Goal: Task Accomplishment & Management: Use online tool/utility

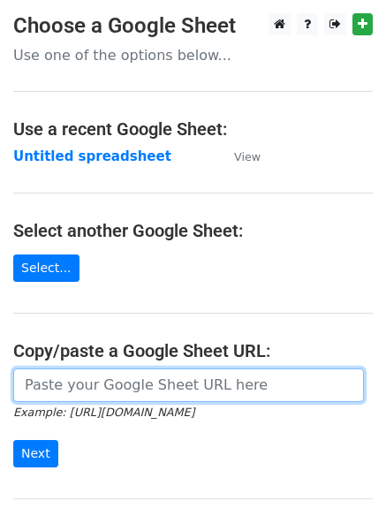
click at [66, 386] on input "url" at bounding box center [188, 386] width 351 height 34
type input "https://docs.google.com/spreadsheets/d/1DkbiQOBlG0EtCdW7AxcydNCKGx-IzAADJrgnU2X…"
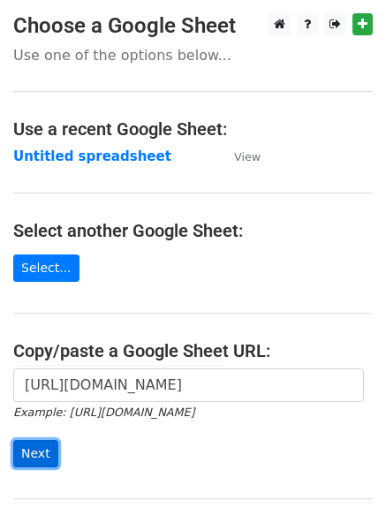
click at [34, 449] on input "Next" at bounding box center [35, 453] width 45 height 27
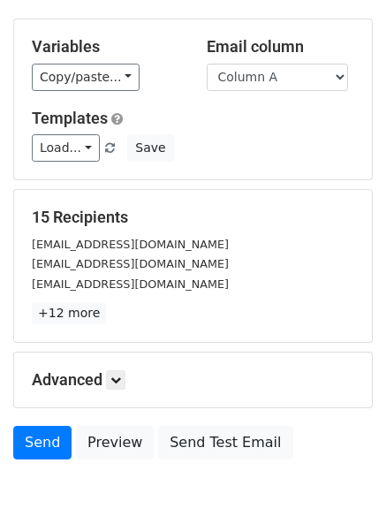
scroll to position [134, 0]
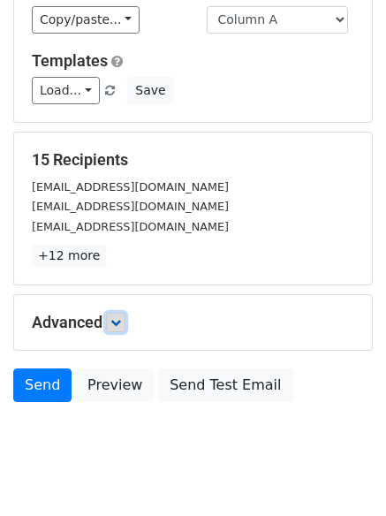
click at [116, 323] on icon at bounding box center [116, 322] width 11 height 11
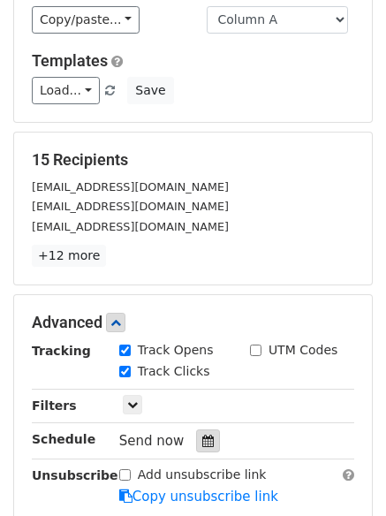
click at [202, 440] on icon at bounding box center [207, 441] width 11 height 12
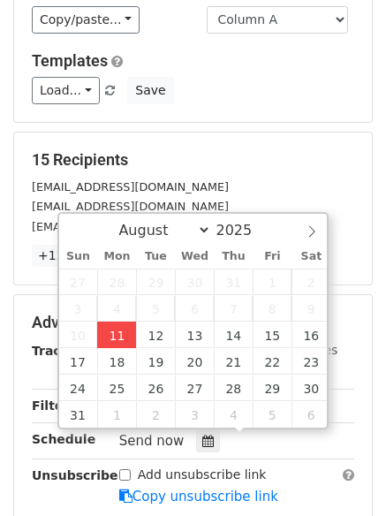
type input "2025-08-11 14:36"
type input "02"
type input "36"
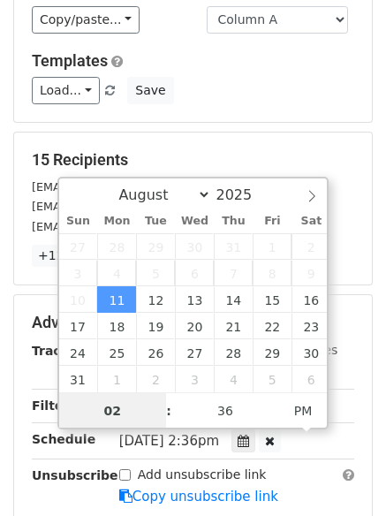
scroll to position [1, 0]
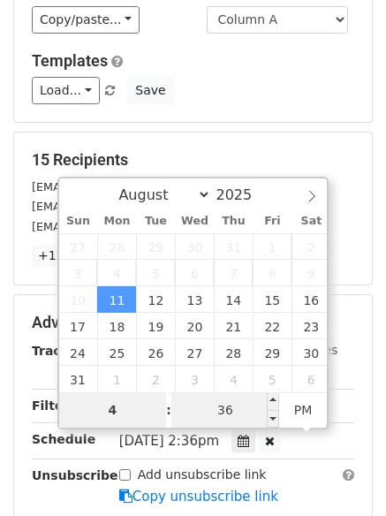
type input "4"
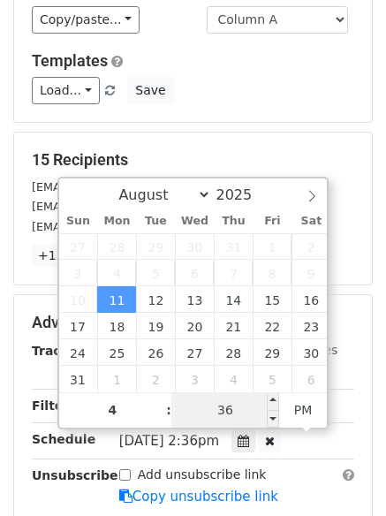
type input "2025-08-11 16:36"
type input "04"
click at [235, 414] on input "36" at bounding box center [226, 410] width 108 height 35
type input "0"
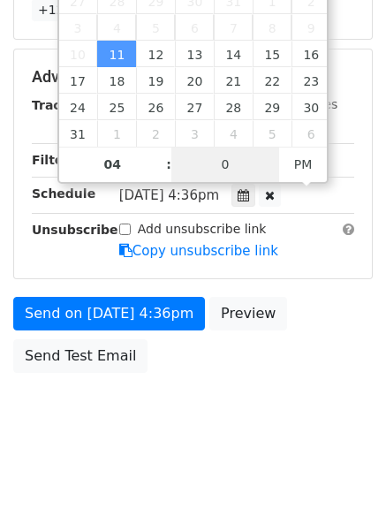
scroll to position [386, 0]
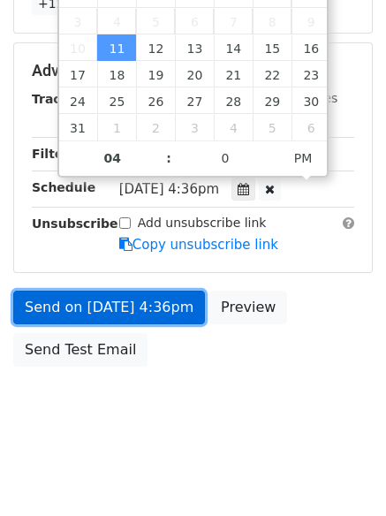
type input "2025-08-11 16:00"
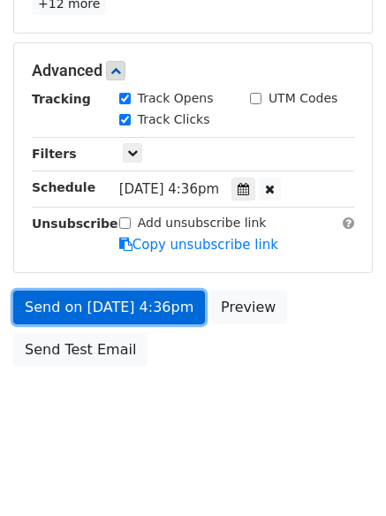
click at [117, 306] on link "Send on Aug 11 at 4:36pm" at bounding box center [109, 308] width 192 height 34
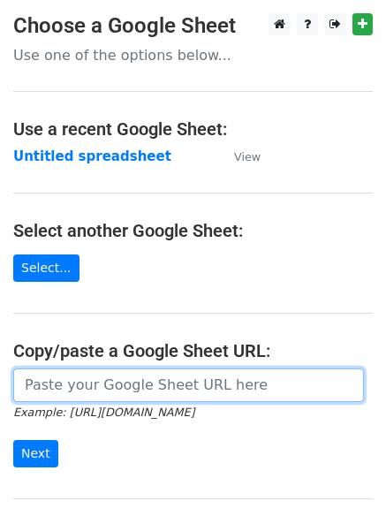
click at [147, 383] on input "url" at bounding box center [188, 386] width 351 height 34
type input "https://docs.google.com/spreadsheets/d/1DkbiQOBlG0EtCdW7AxcydNCKGx-IzAADJrgnU2X…"
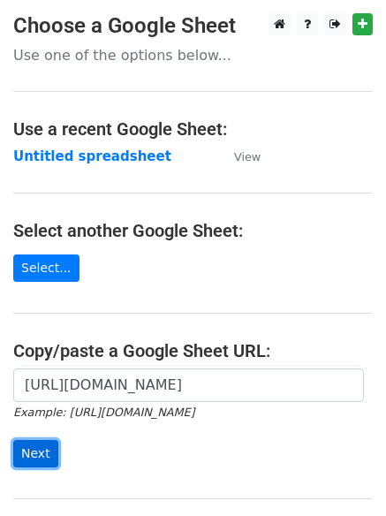
click at [40, 453] on input "Next" at bounding box center [35, 453] width 45 height 27
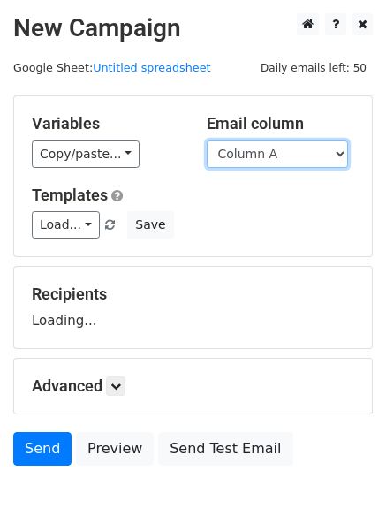
click at [337, 153] on select "Column A Column B Column C" at bounding box center [277, 154] width 141 height 27
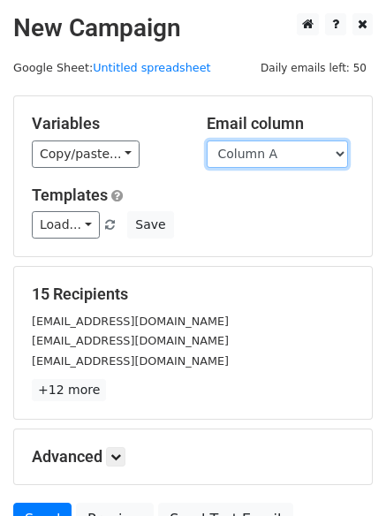
click at [347, 152] on select "Column A Column B Column C" at bounding box center [277, 154] width 141 height 27
select select "Column B"
click at [207, 141] on select "Column A Column B Column C" at bounding box center [277, 154] width 141 height 27
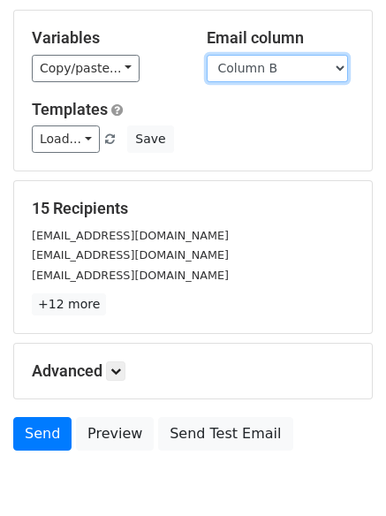
scroll to position [100, 0]
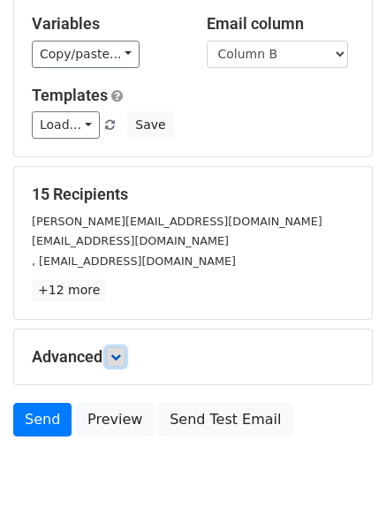
click at [116, 352] on icon at bounding box center [116, 357] width 11 height 11
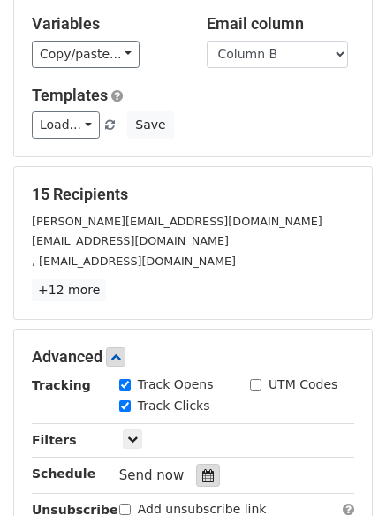
click at [207, 476] on div at bounding box center [208, 475] width 24 height 23
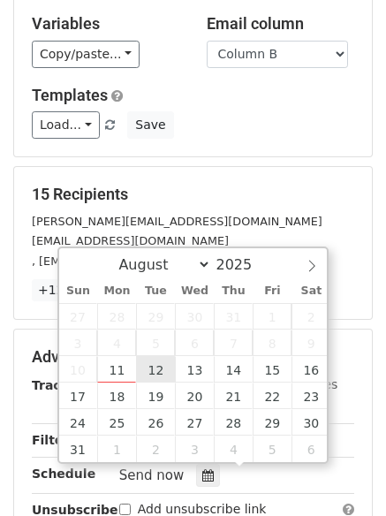
type input "2025-08-12 12:00"
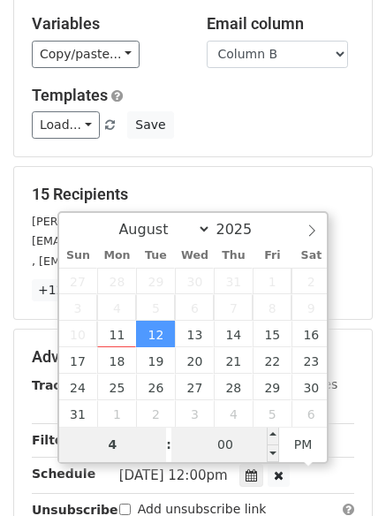
type input "4"
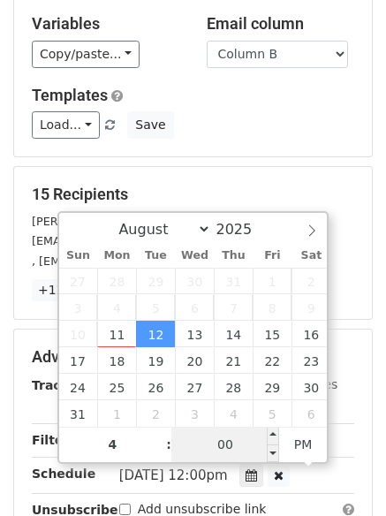
type input "2025-08-12 16:00"
type input "04"
click at [224, 439] on input "00" at bounding box center [226, 444] width 108 height 35
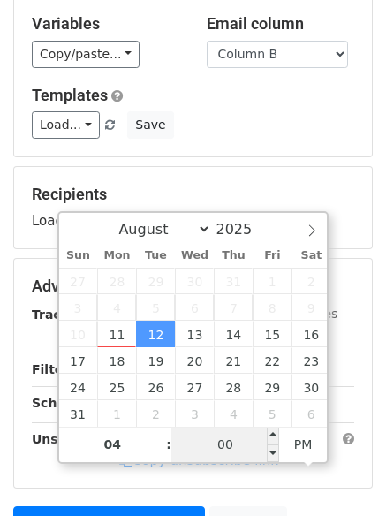
type input "6"
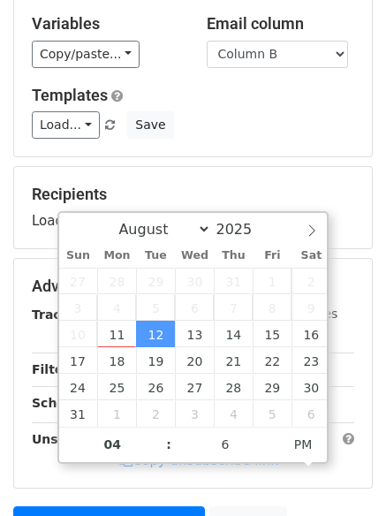
type input "2025-08-12 16:06"
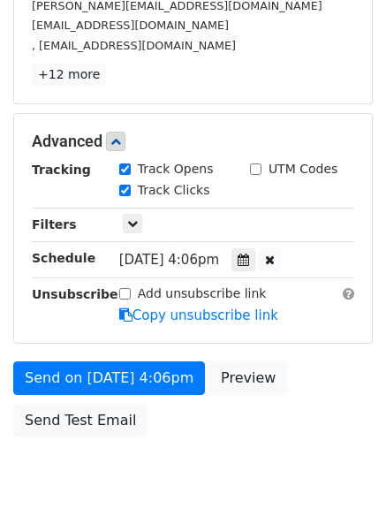
scroll to position [322, 0]
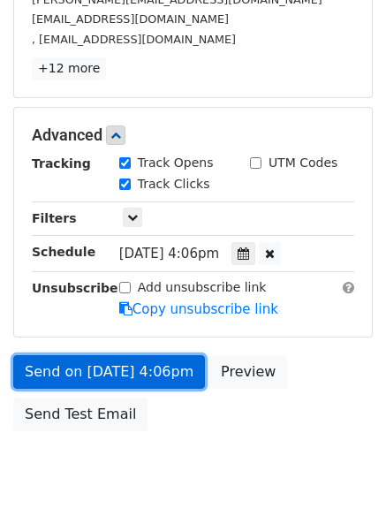
click at [88, 375] on link "Send on Aug 12 at 4:06pm" at bounding box center [109, 372] width 192 height 34
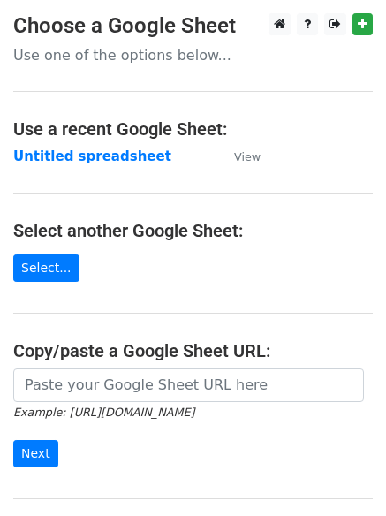
type input "[URL][DOMAIN_NAME]"
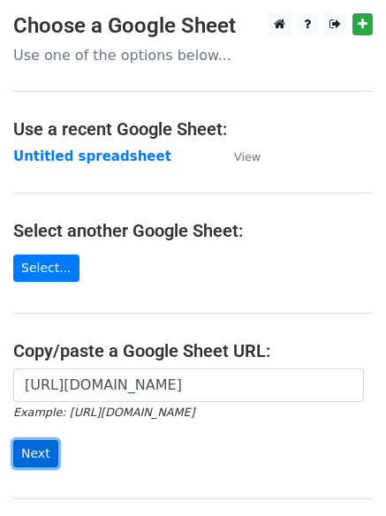
click at [26, 455] on input "Next" at bounding box center [35, 453] width 45 height 27
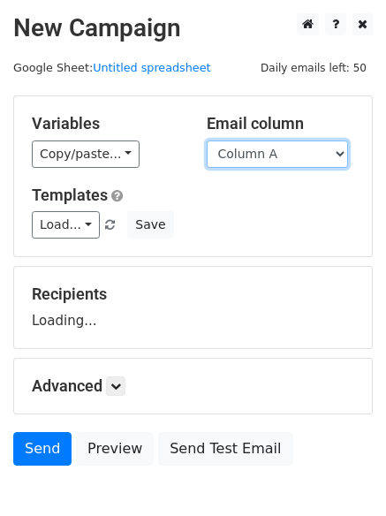
click at [338, 156] on select "Column A Column B Column C" at bounding box center [277, 154] width 141 height 27
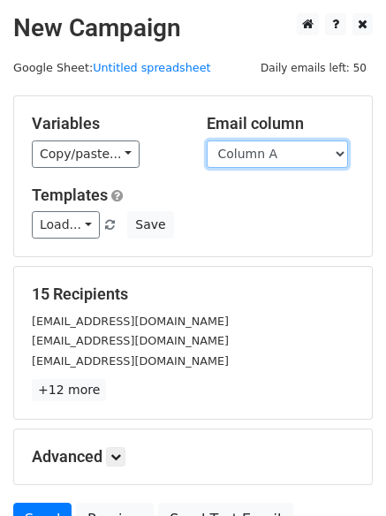
click at [338, 156] on select "Column A Column B Column C" at bounding box center [277, 154] width 141 height 27
select select "Column C"
click at [207, 141] on select "Column A Column B Column C" at bounding box center [277, 154] width 141 height 27
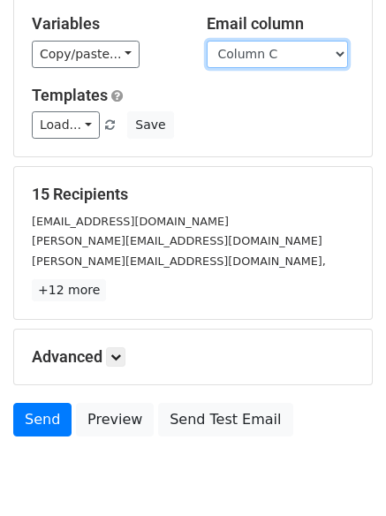
scroll to position [171, 0]
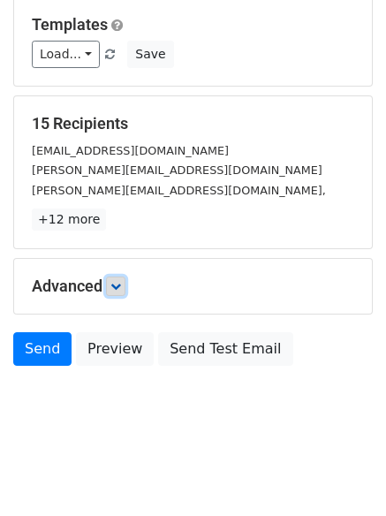
click at [117, 292] on link at bounding box center [115, 286] width 19 height 19
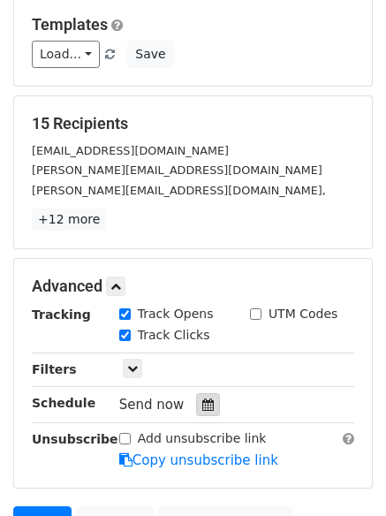
click at [202, 400] on icon at bounding box center [207, 405] width 11 height 12
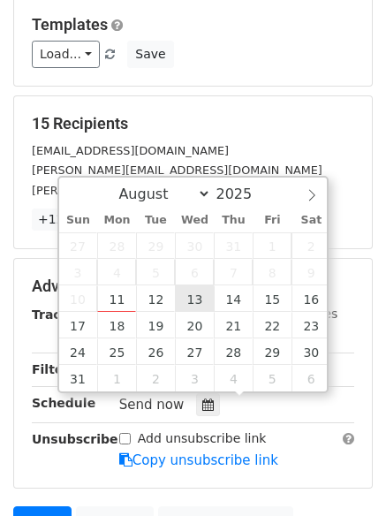
type input "2025-08-13 12:00"
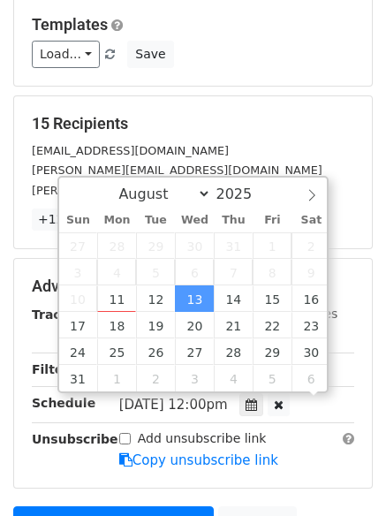
scroll to position [1, 0]
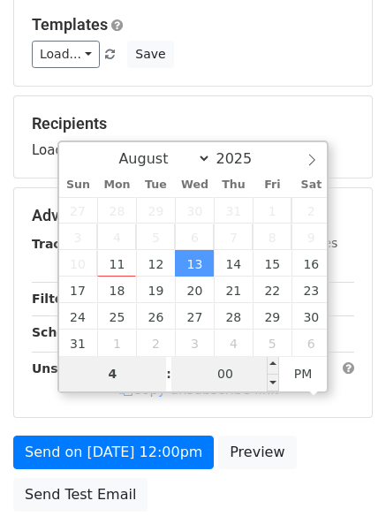
type input "4"
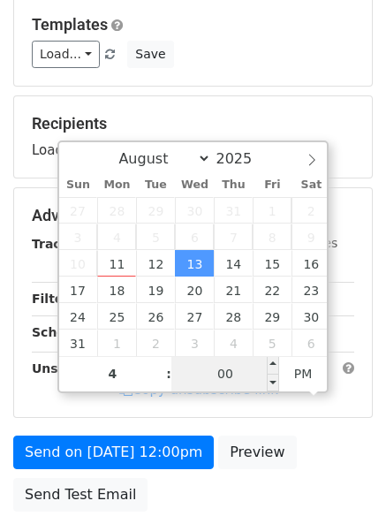
type input "2025-08-13 16:00"
type input "04"
click at [207, 367] on input "00" at bounding box center [226, 373] width 108 height 35
type input "12"
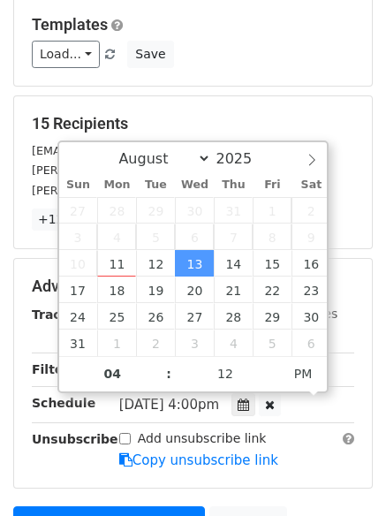
type input "2025-08-13 16:12"
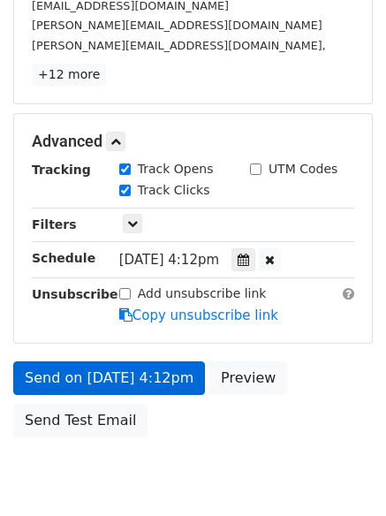
scroll to position [386, 0]
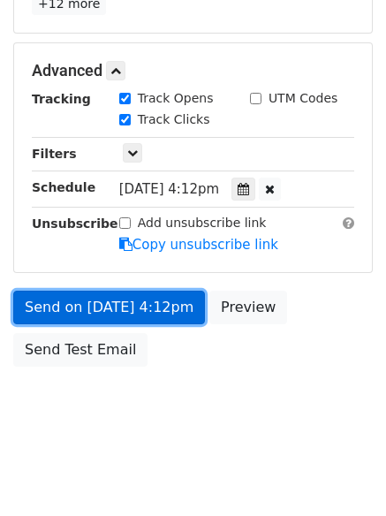
click at [95, 310] on link "Send on Aug 13 at 4:12pm" at bounding box center [109, 308] width 192 height 34
